Goal: Navigation & Orientation: Understand site structure

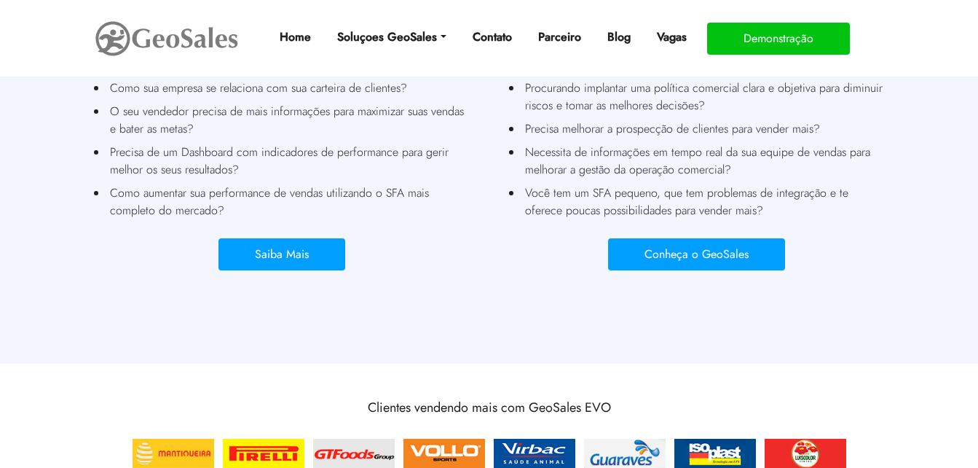
scroll to position [1093, 0]
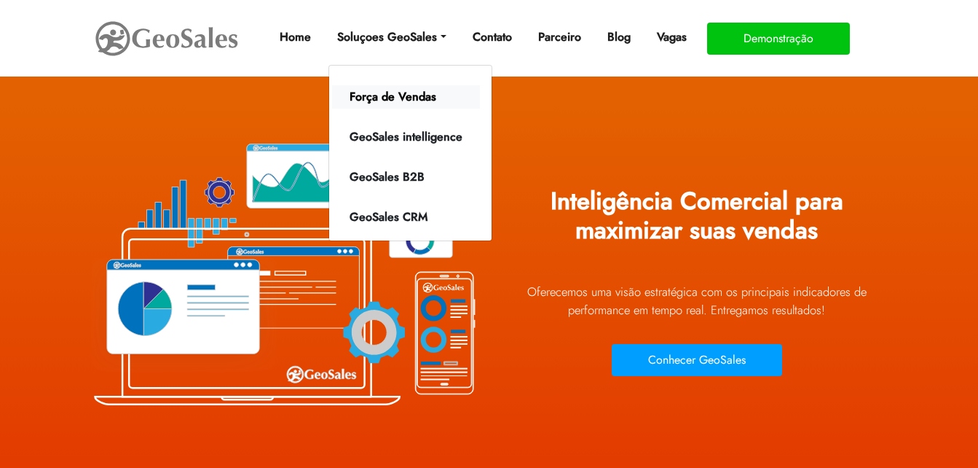
click at [414, 90] on link "Força de Vendas" at bounding box center [406, 96] width 148 height 23
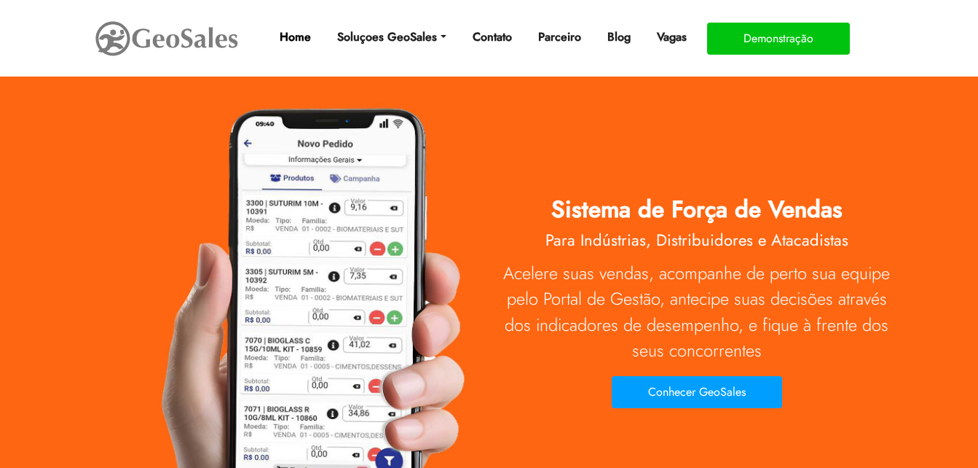
click at [293, 36] on link "Home" at bounding box center [295, 37] width 43 height 29
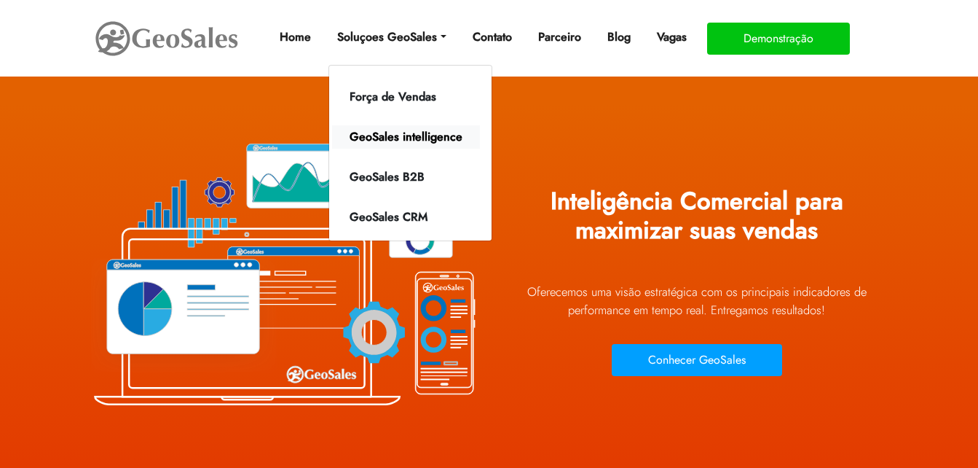
click at [421, 138] on link "GeoSales intelligence" at bounding box center [406, 136] width 148 height 23
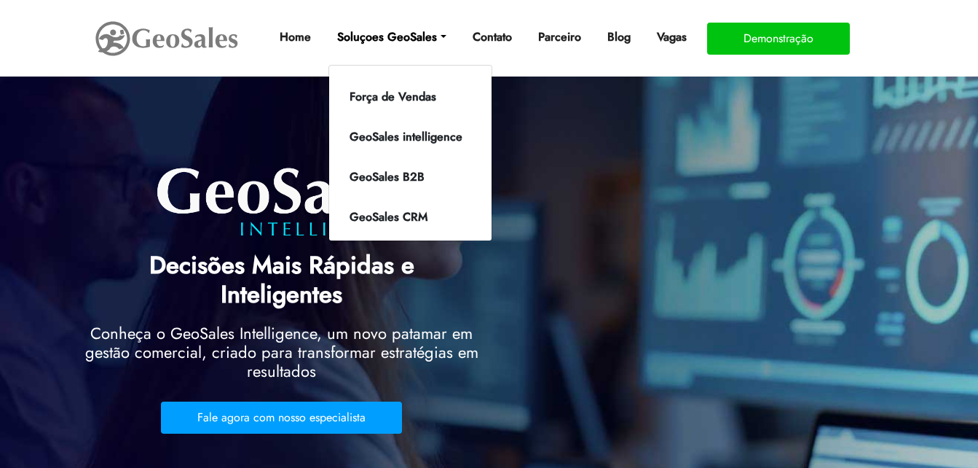
click at [378, 28] on link "Soluçoes GeoSales" at bounding box center [391, 37] width 120 height 29
click at [389, 178] on link "GeoSales B2B" at bounding box center [406, 176] width 148 height 23
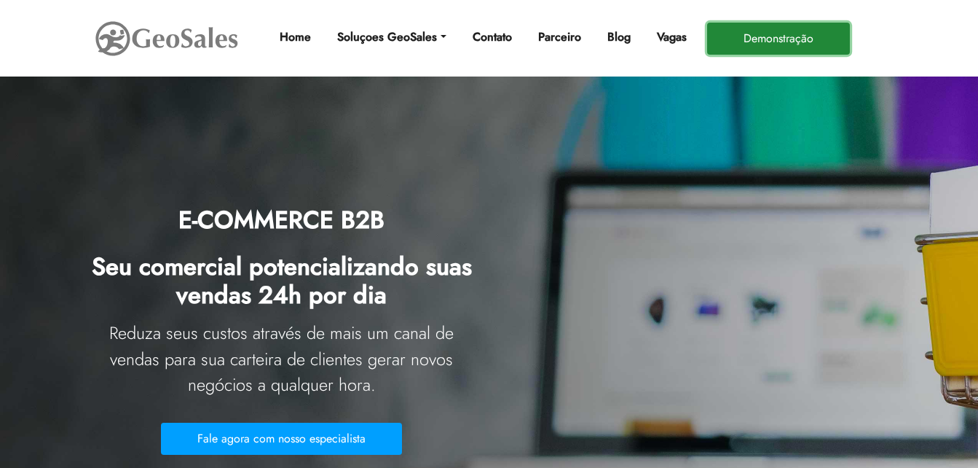
click at [741, 36] on button "Demonstração" at bounding box center [778, 39] width 143 height 32
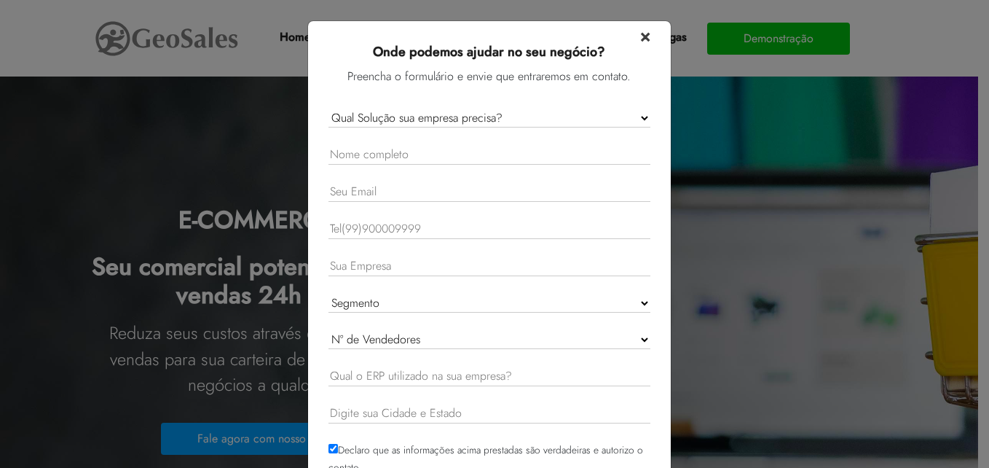
click at [640, 39] on span "×" at bounding box center [645, 35] width 10 height 25
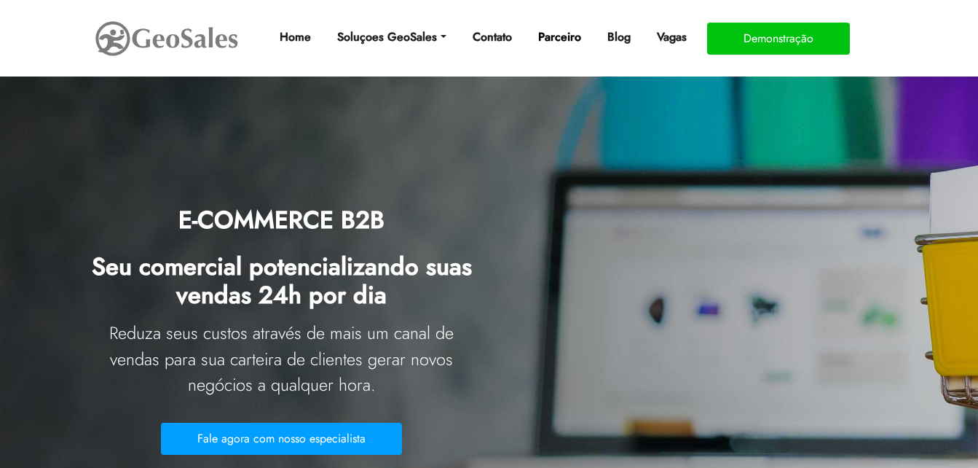
click at [577, 37] on link "Parceiro" at bounding box center [559, 37] width 55 height 29
